Goal: Complete application form

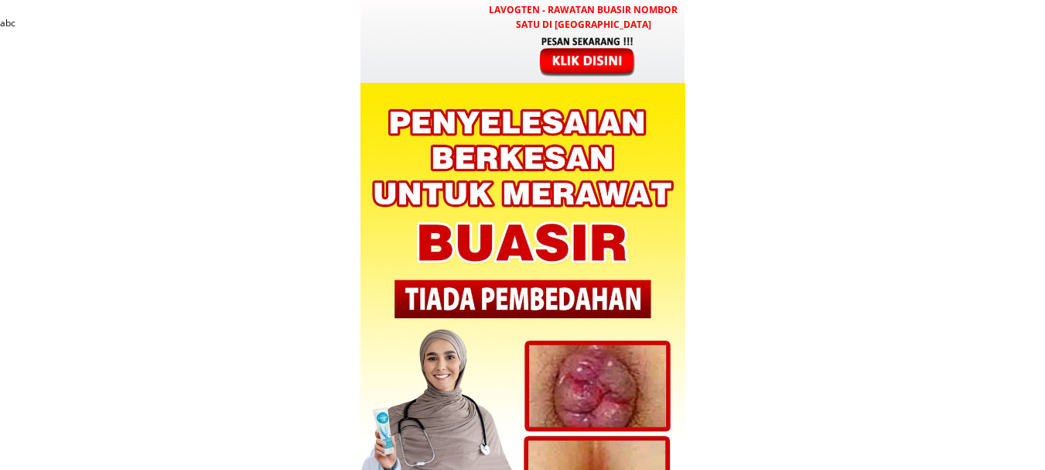
click at [604, 73] on div at bounding box center [589, 56] width 128 height 43
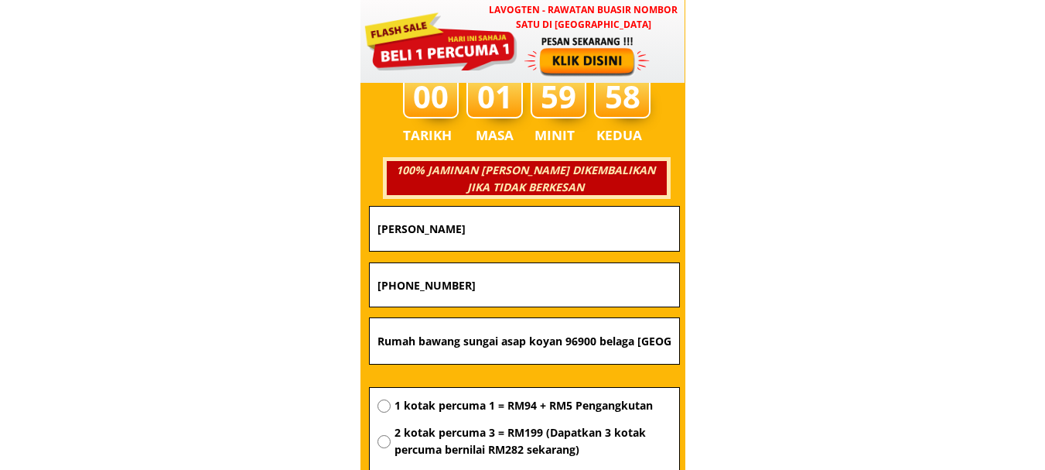
scroll to position [5480, 0]
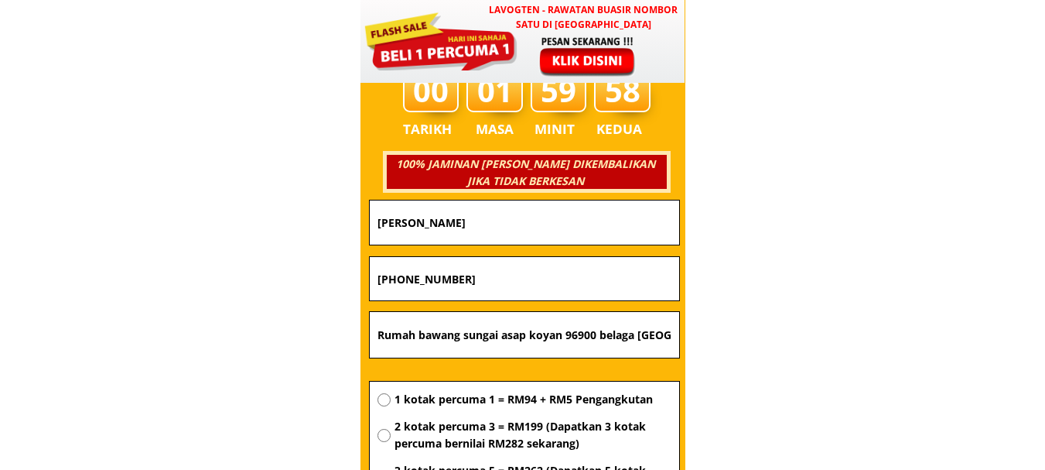
click at [559, 221] on input "[PERSON_NAME]" at bounding box center [525, 222] width 302 height 44
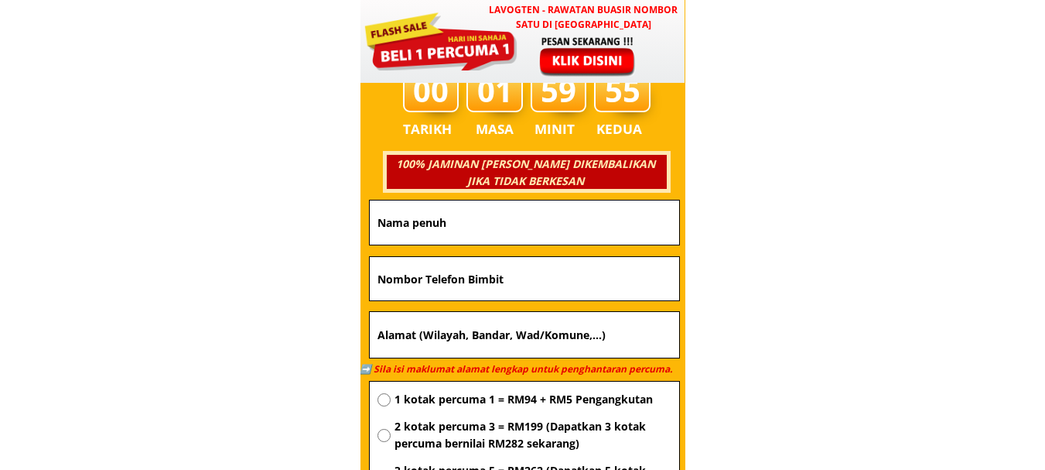
drag, startPoint x: 542, startPoint y: 275, endPoint x: 541, endPoint y: 293, distance: 17.8
click at [541, 275] on input "text" at bounding box center [525, 278] width 302 height 43
paste input "0178190103"
type input "0178190103"
click at [467, 233] on input "text" at bounding box center [525, 222] width 302 height 44
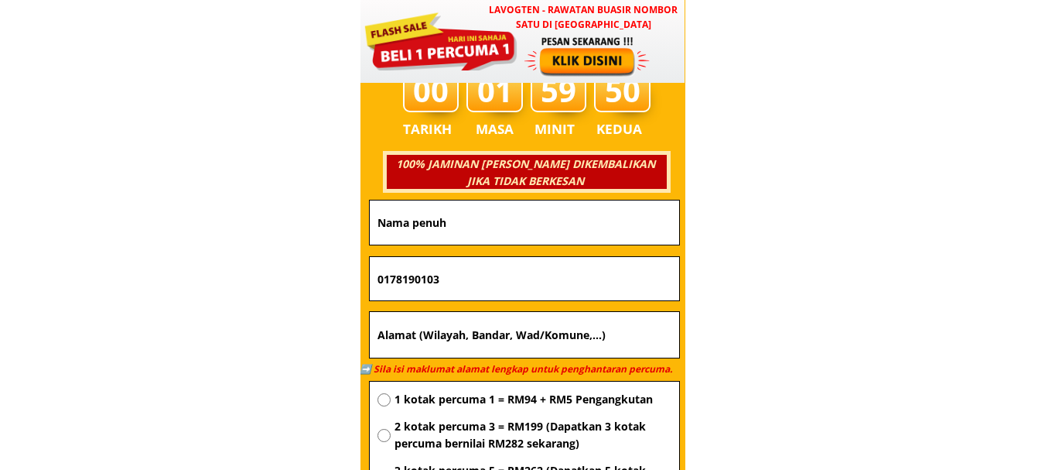
paste input "edi"
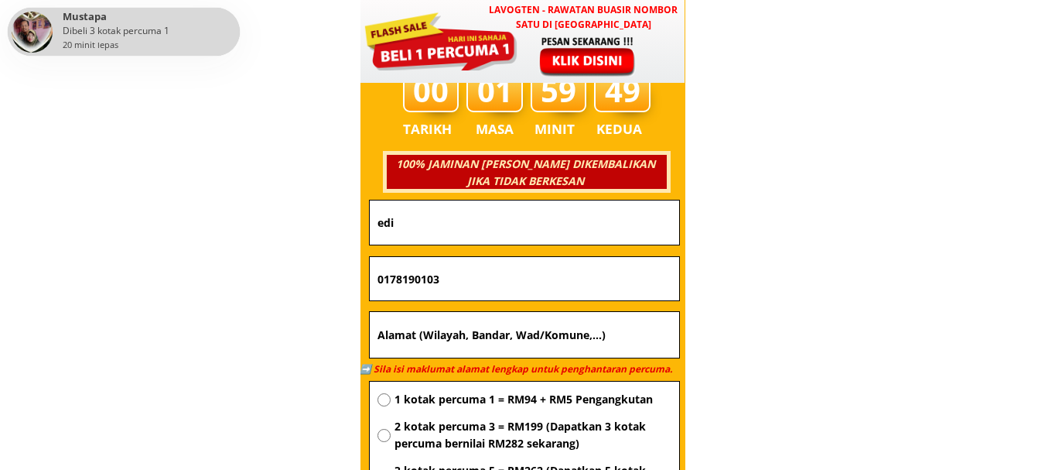
type input "edi"
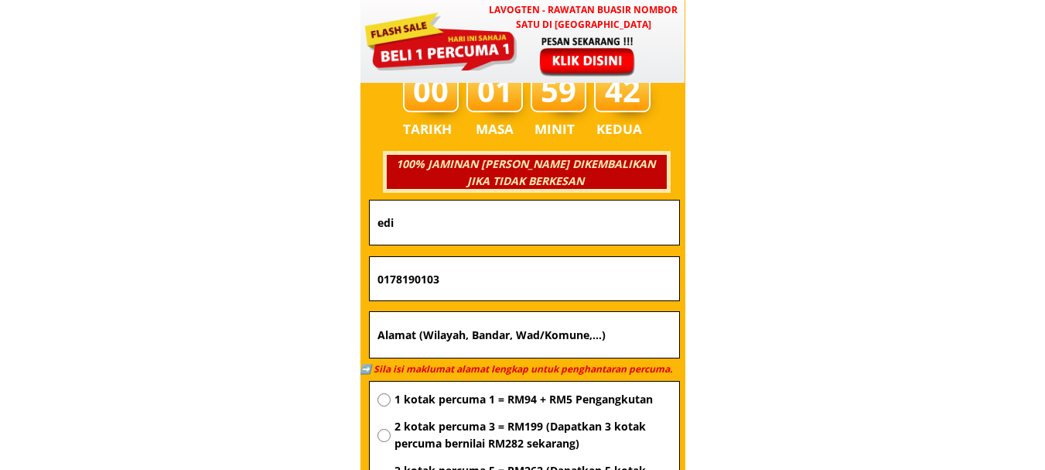
click at [497, 325] on input "text" at bounding box center [525, 335] width 302 height 46
paste input "Alamat jt 60 kampung [GEOGRAPHIC_DATA] [GEOGRAPHIC_DATA]"
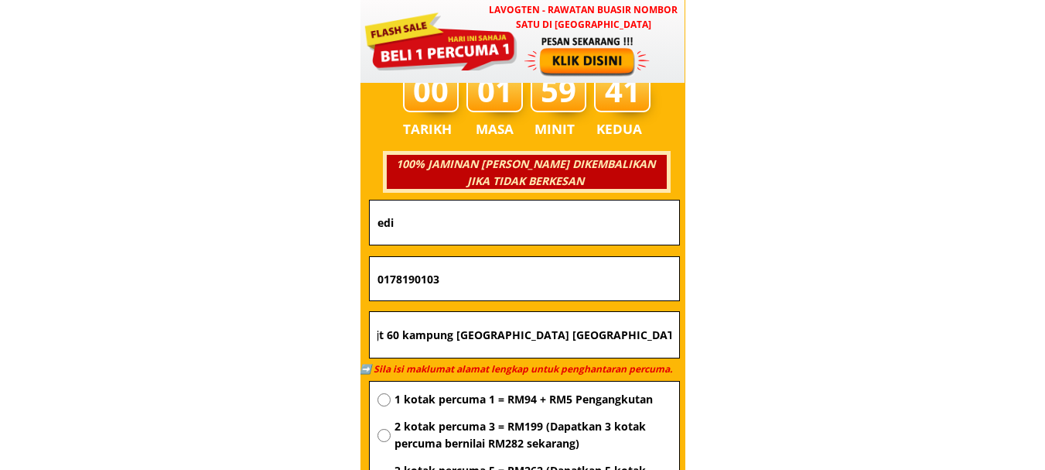
type input "Alamat jt 60 kampung [GEOGRAPHIC_DATA] [GEOGRAPHIC_DATA]"
click at [493, 397] on span "1 kotak percuma 1 = RM94 + RM5 Pengangkutan" at bounding box center [533, 399] width 277 height 17
radio input "true"
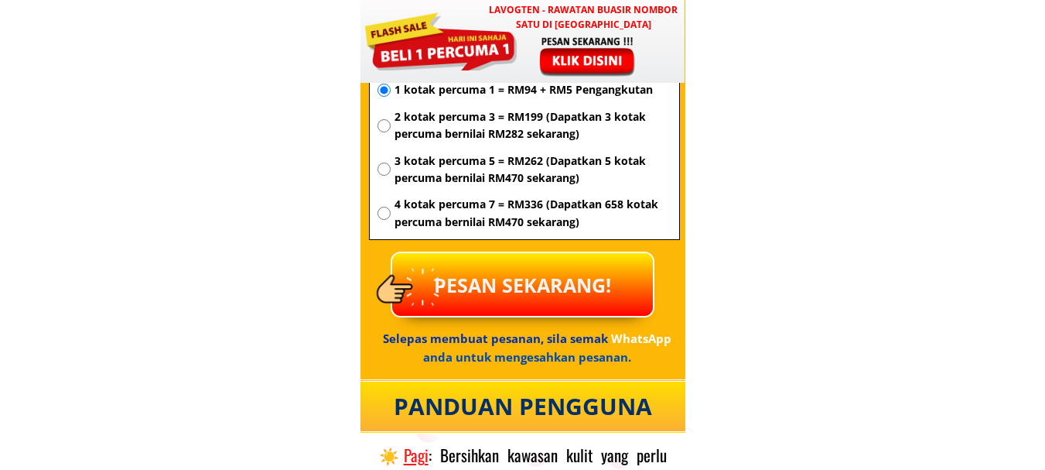
click at [521, 282] on p "PESAN SEKARANG!" at bounding box center [522, 284] width 261 height 63
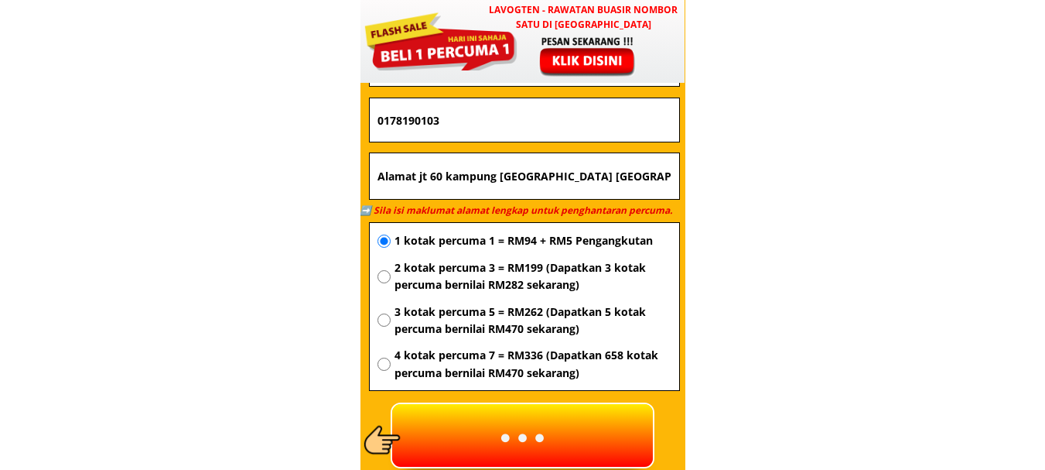
scroll to position [5634, 0]
